Goal: Information Seeking & Learning: Learn about a topic

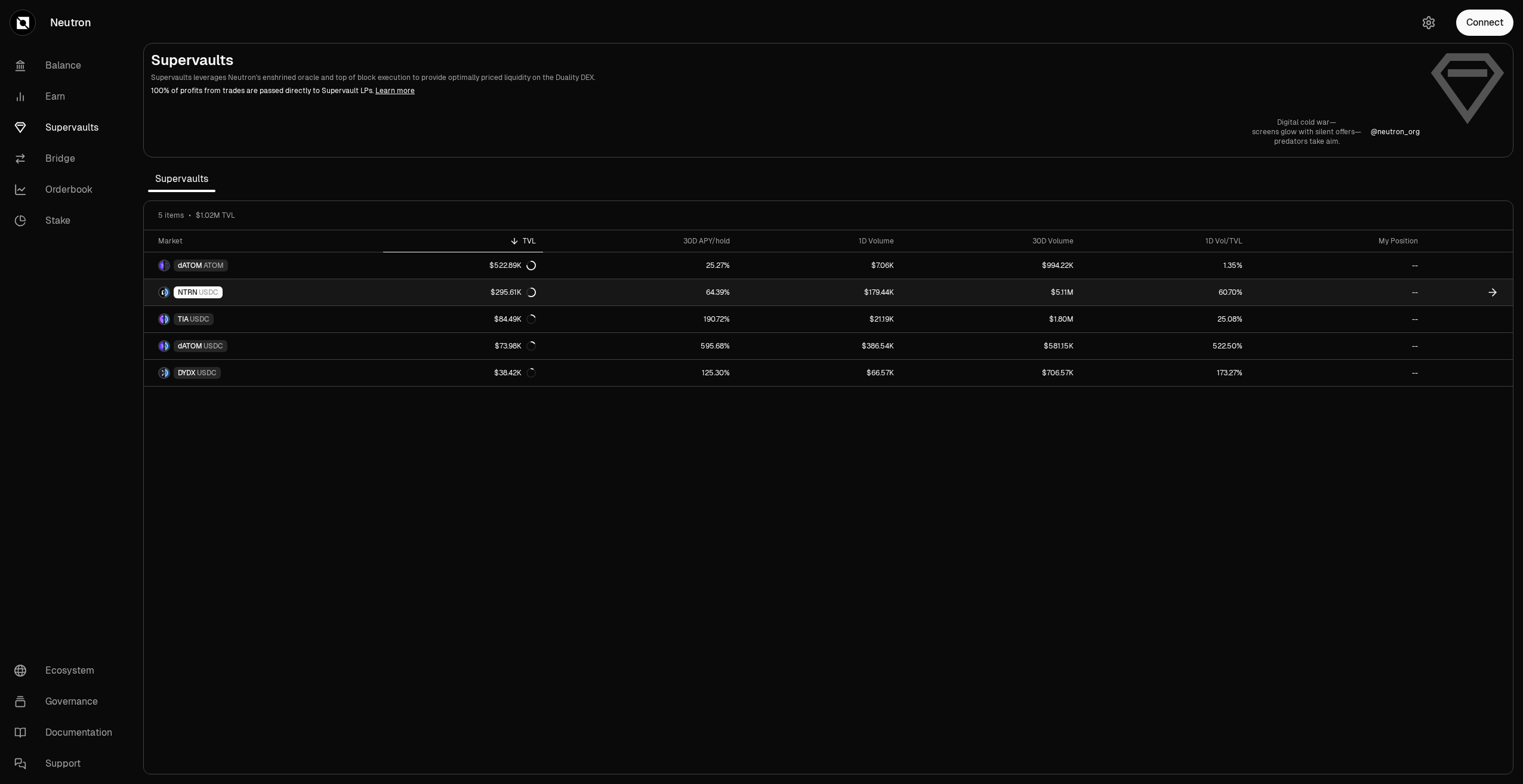
click at [715, 288] on link "64.39%" at bounding box center [639, 292] width 194 height 26
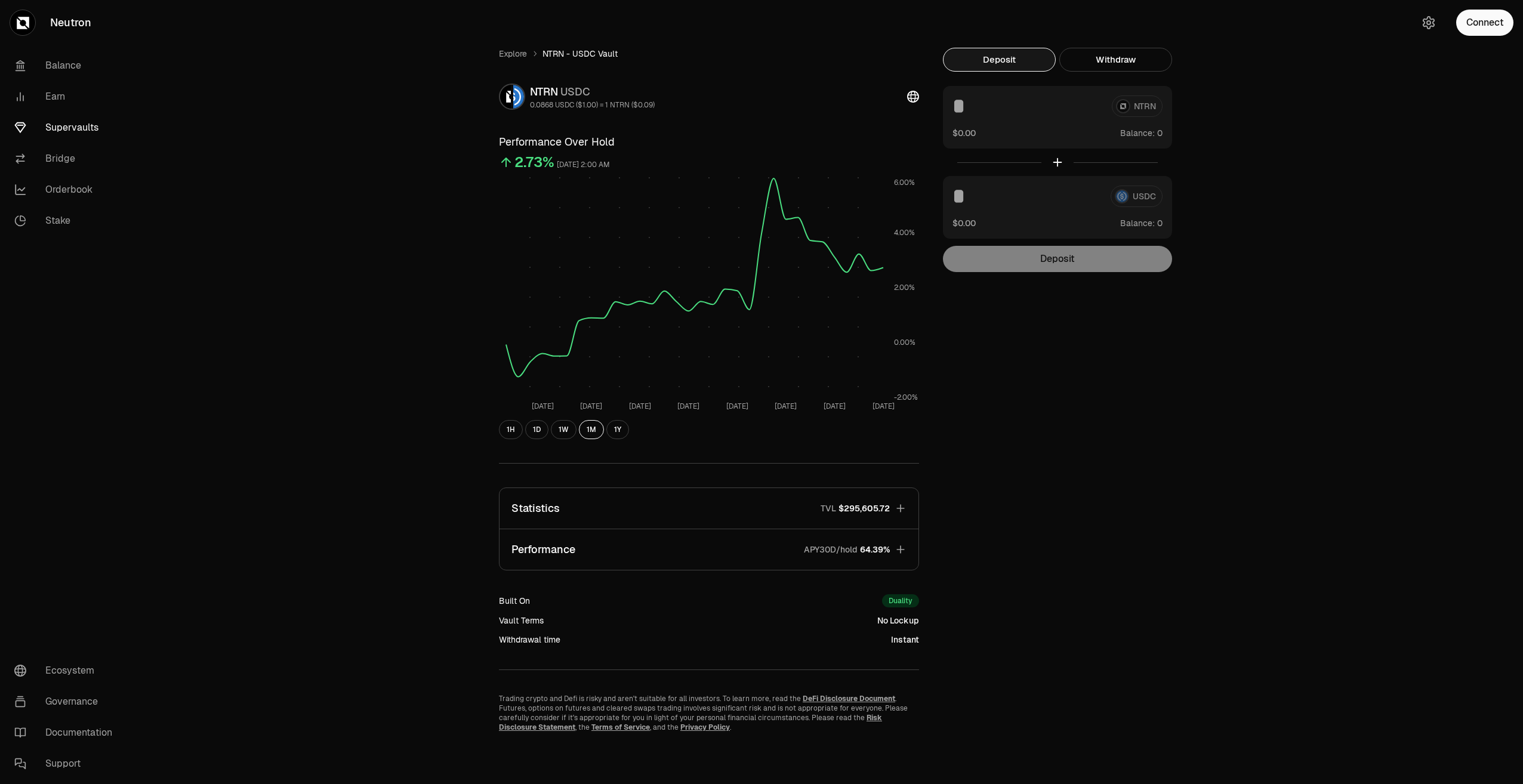
click at [901, 548] on icon "button" at bounding box center [900, 549] width 8 height 8
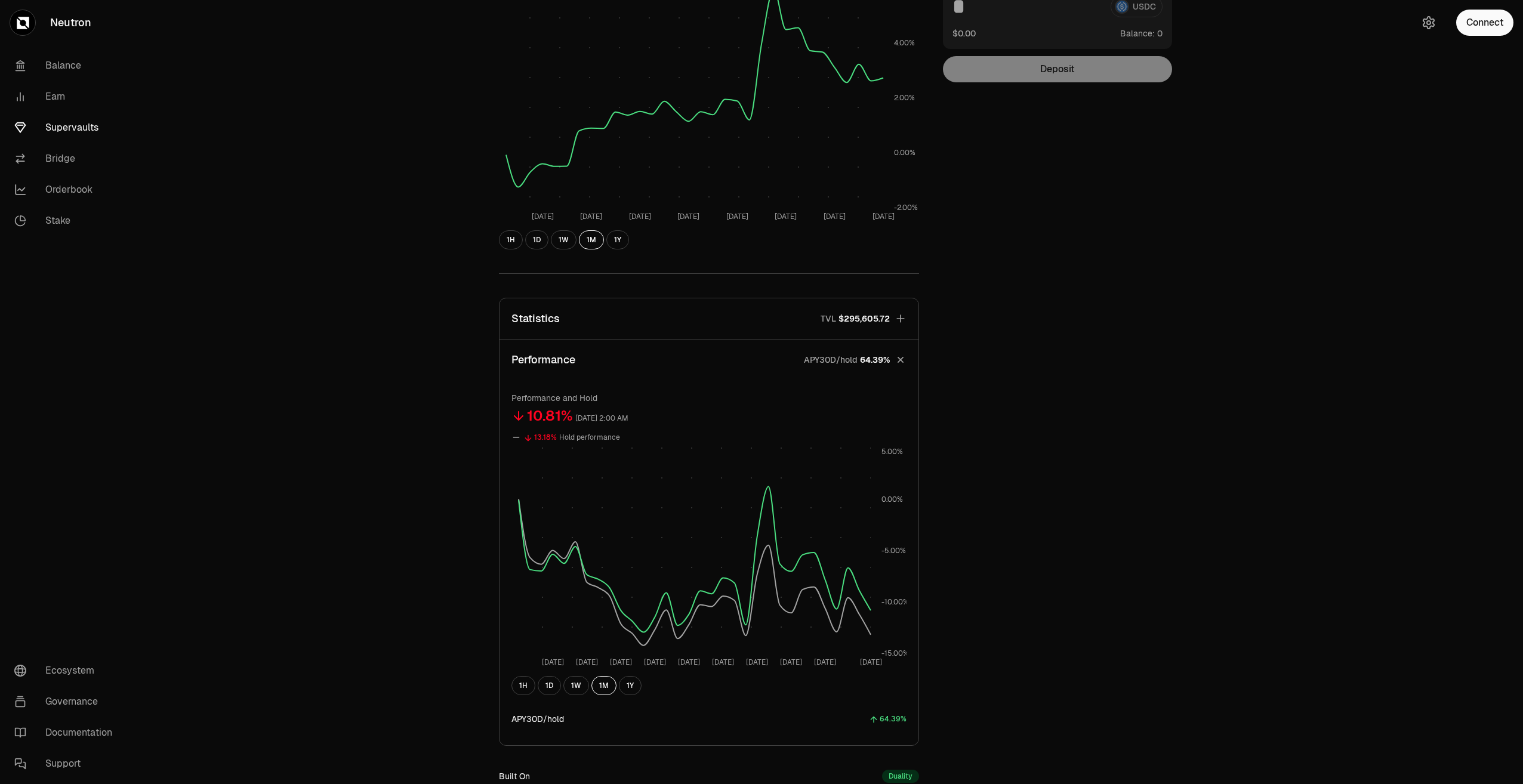
scroll to position [239, 0]
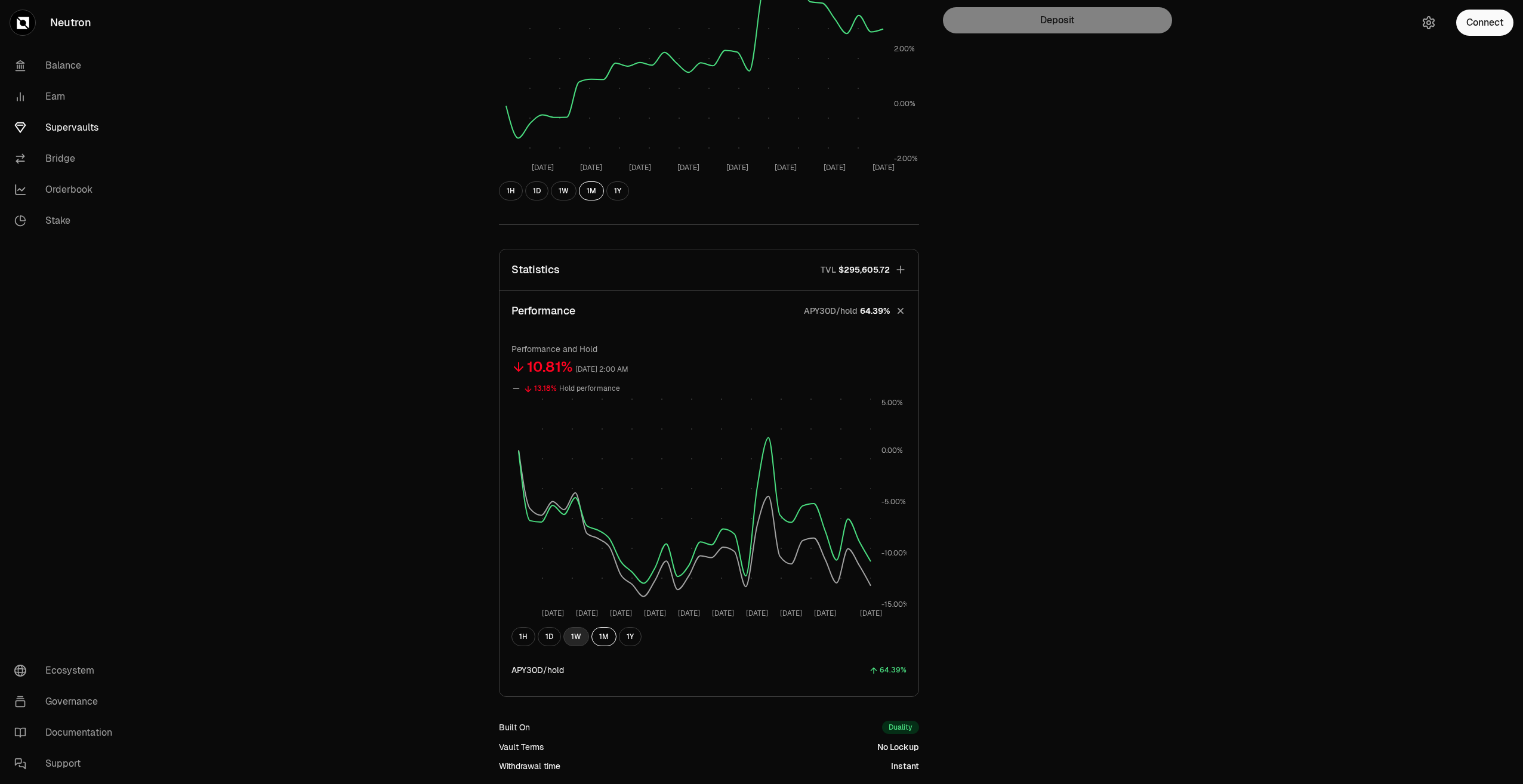
click at [570, 634] on button "1W" at bounding box center [576, 636] width 26 height 19
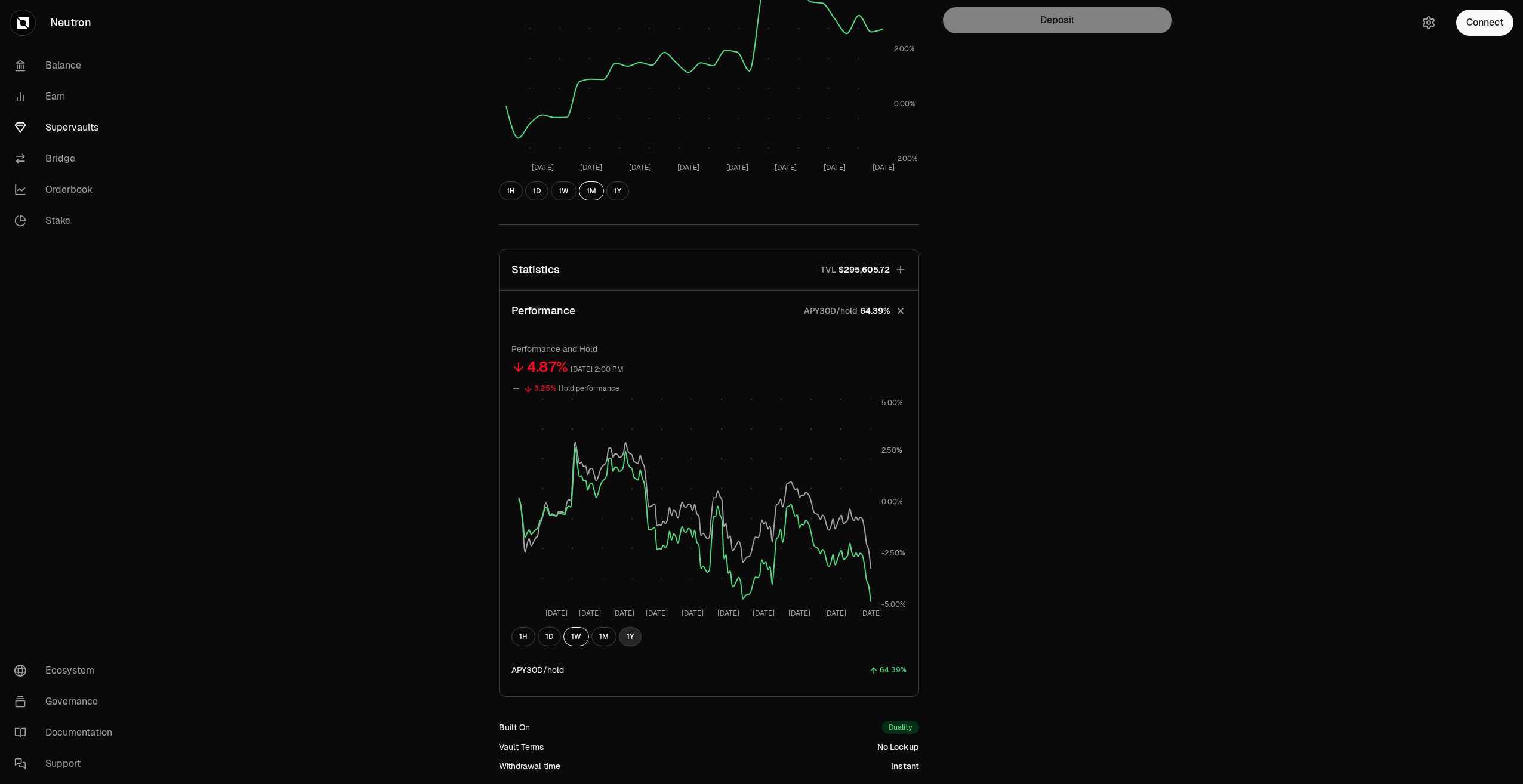
click at [628, 642] on button "1Y" at bounding box center [630, 636] width 23 height 19
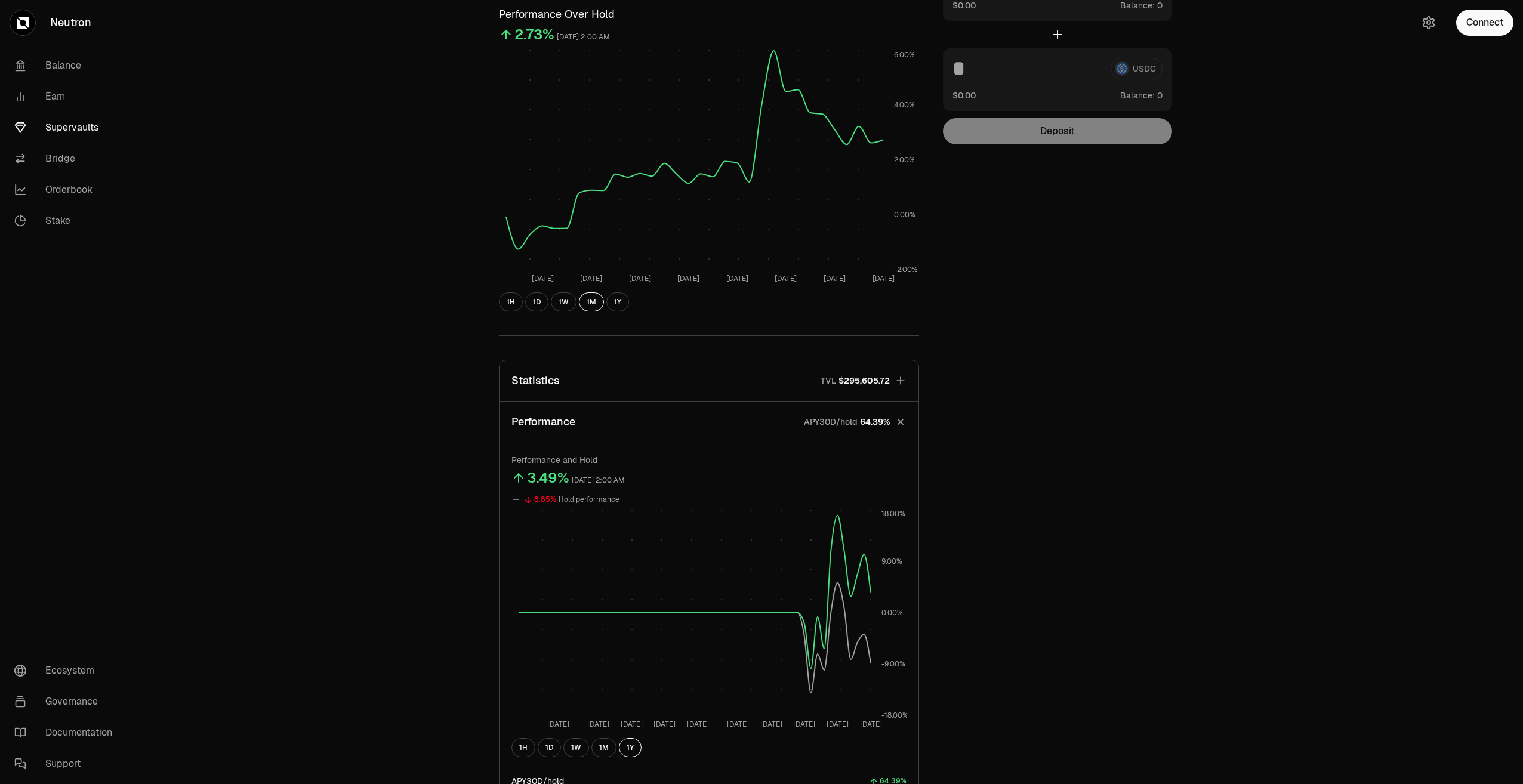
scroll to position [60, 0]
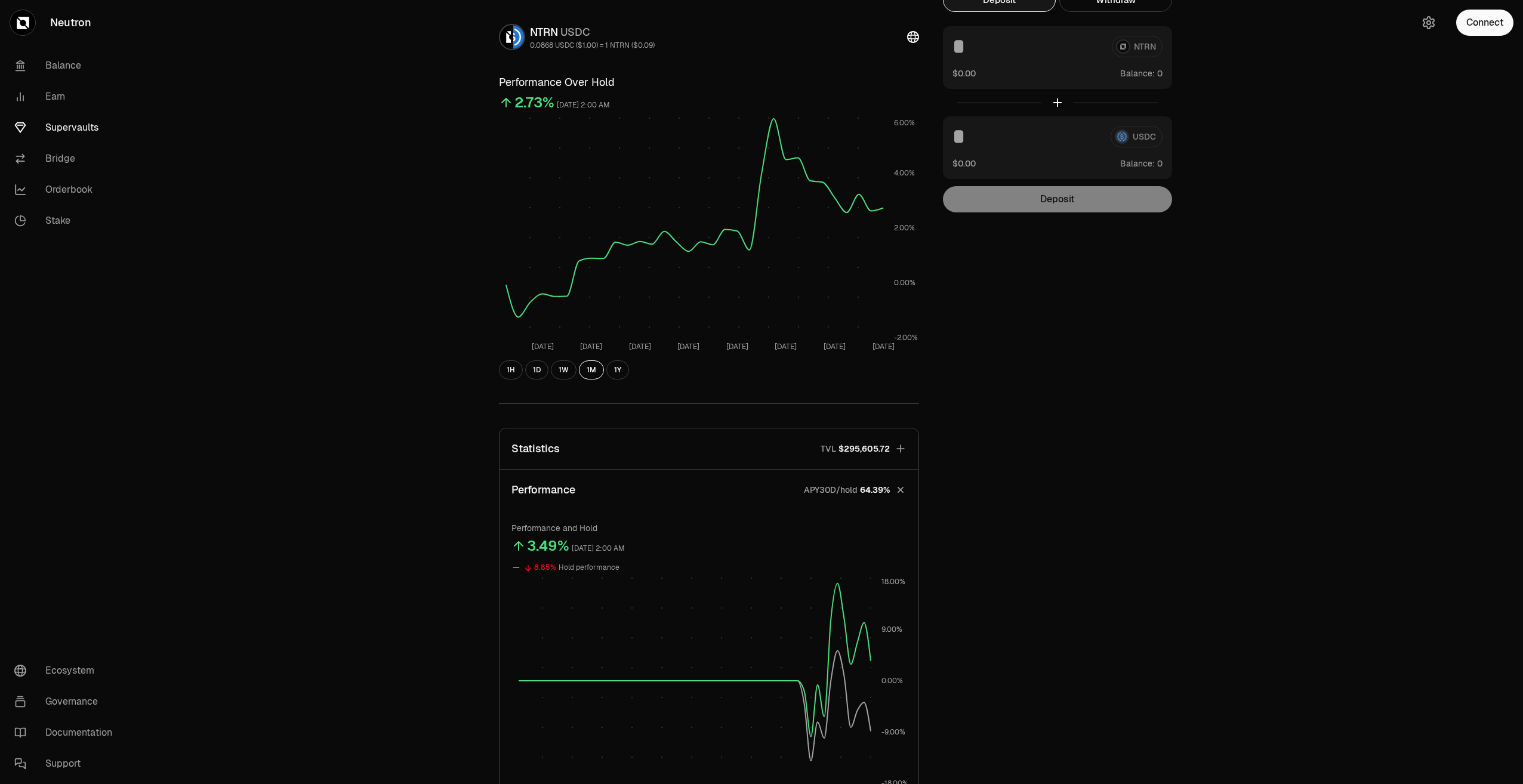
click at [901, 490] on icon "button" at bounding box center [901, 490] width 11 height 11
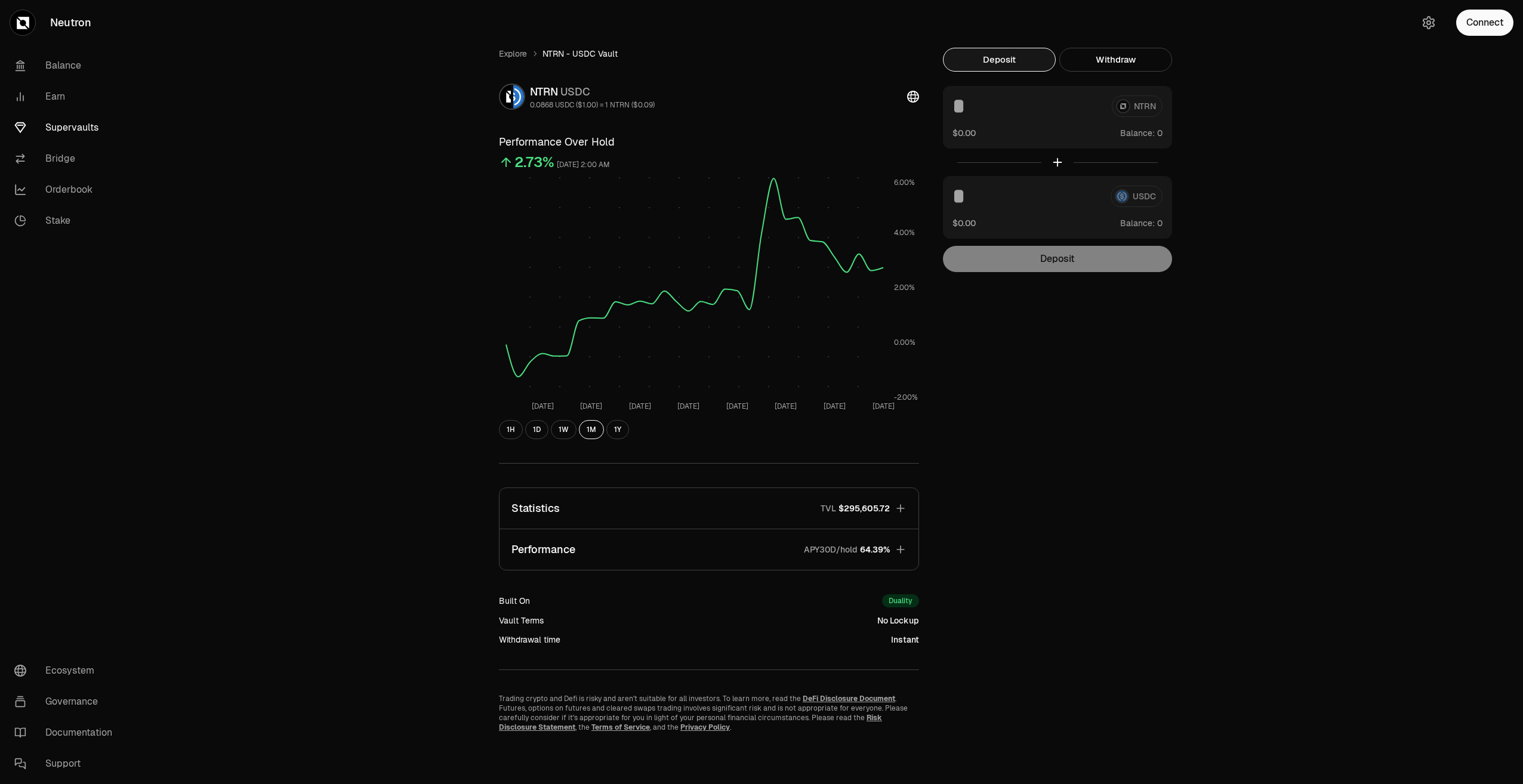
click at [897, 515] on button "Statistics TVL $295,605.72" at bounding box center [708, 508] width 419 height 41
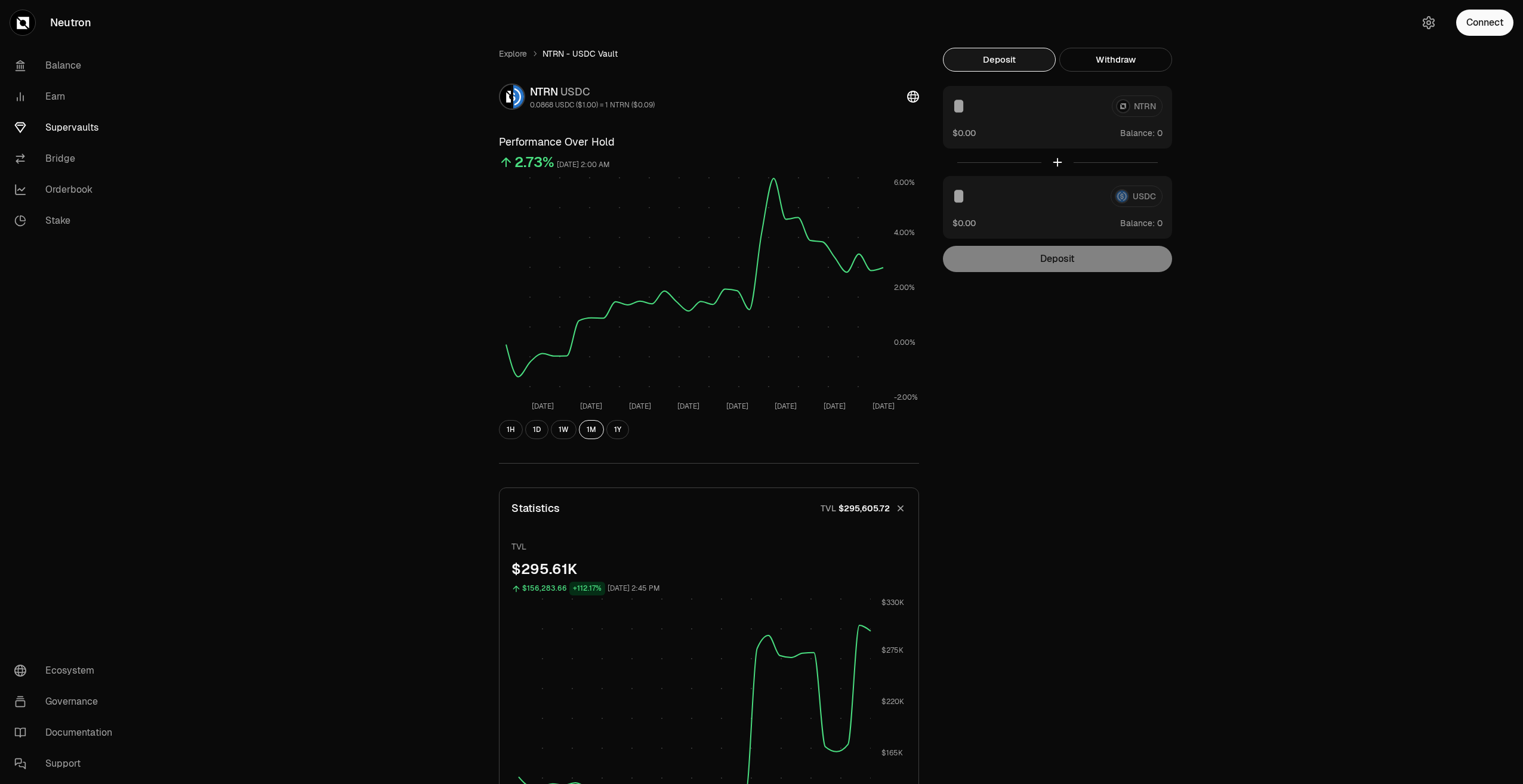
click at [902, 511] on icon "button" at bounding box center [901, 508] width 17 height 17
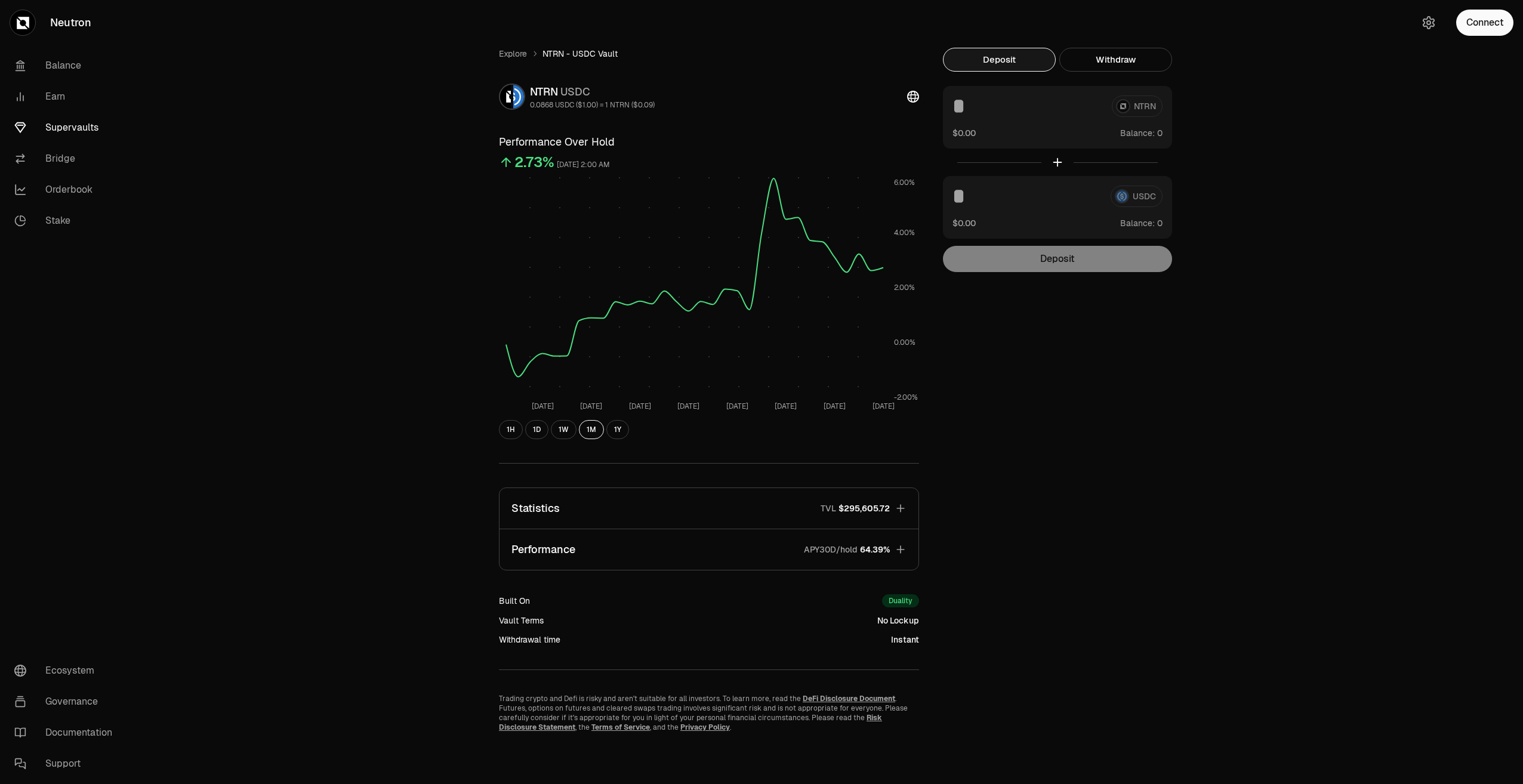
click at [1026, 444] on div "Explore NTRN - USDC Vault NTRN USDC 0.0868 USDC ($1.00) = 1 NTRN ($0.09) Perfor…" at bounding box center [828, 390] width 688 height 684
click at [94, 125] on link "Supervaults" at bounding box center [67, 128] width 124 height 31
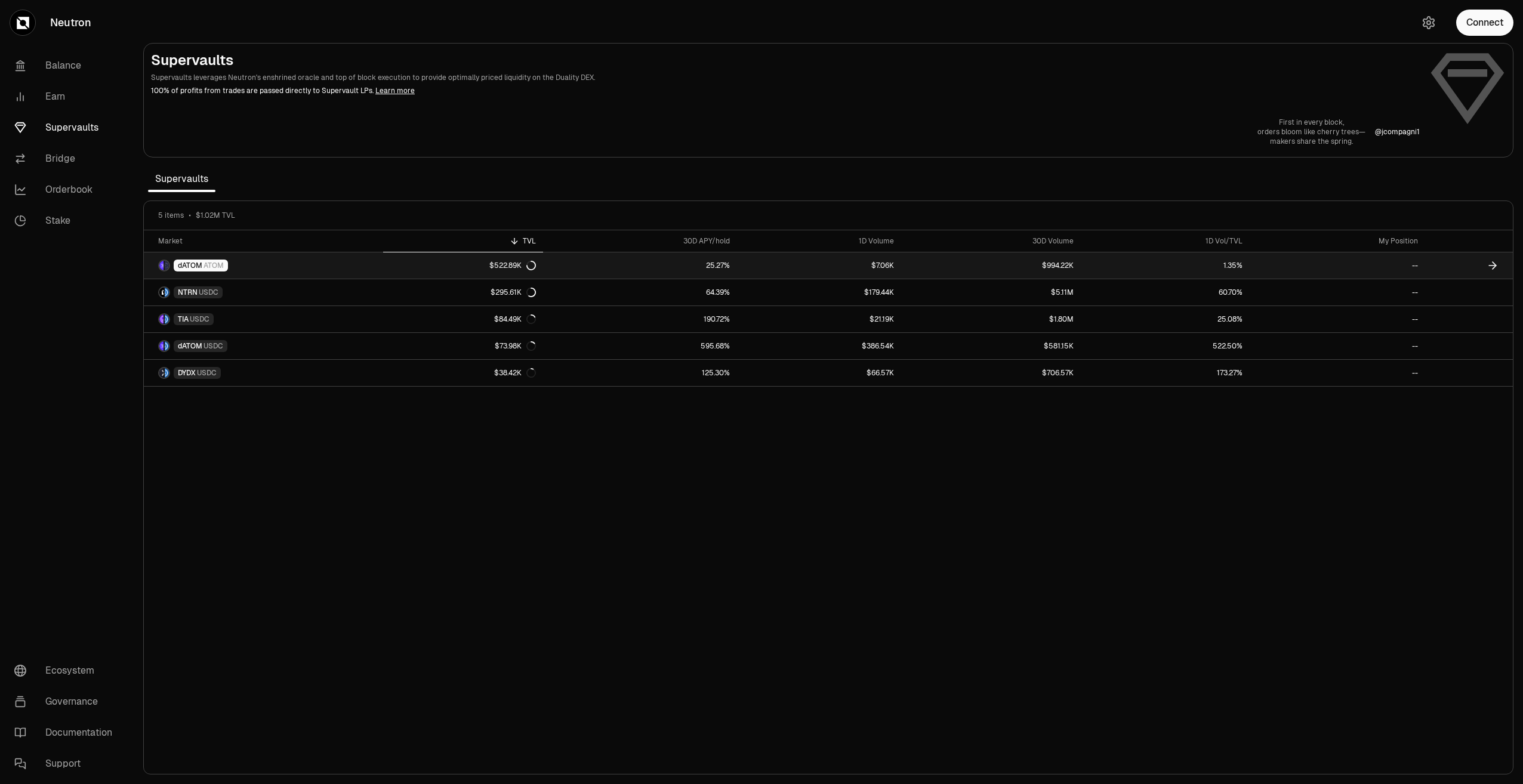
click at [340, 263] on link "dATOM ATOM" at bounding box center [263, 265] width 239 height 26
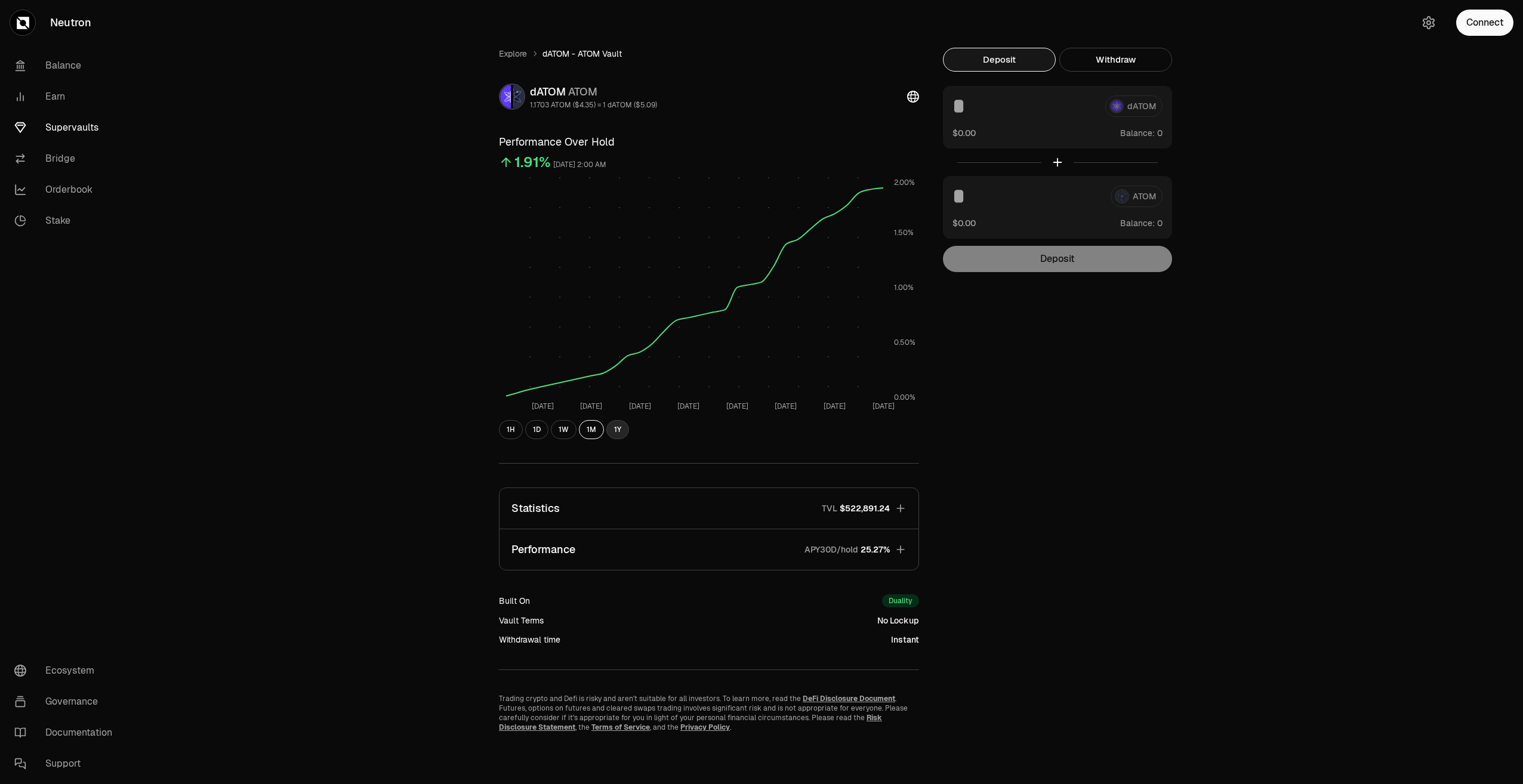
click at [615, 429] on button "1Y" at bounding box center [617, 430] width 23 height 19
click at [592, 431] on button "1M" at bounding box center [591, 430] width 25 height 19
click at [901, 552] on icon "button" at bounding box center [900, 549] width 8 height 8
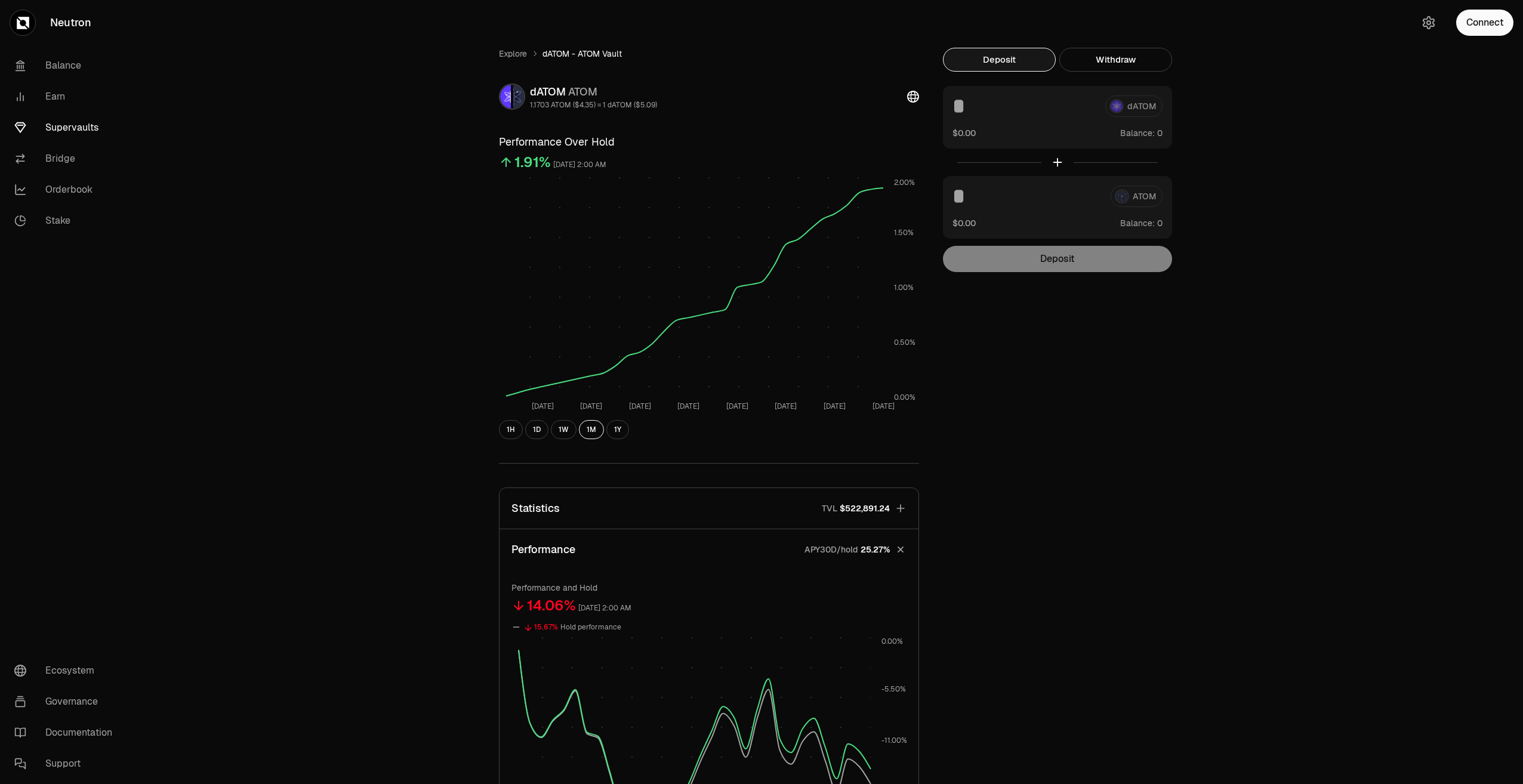
click at [902, 550] on icon "button" at bounding box center [901, 550] width 11 height 11
